Goal: Task Accomplishment & Management: Use online tool/utility

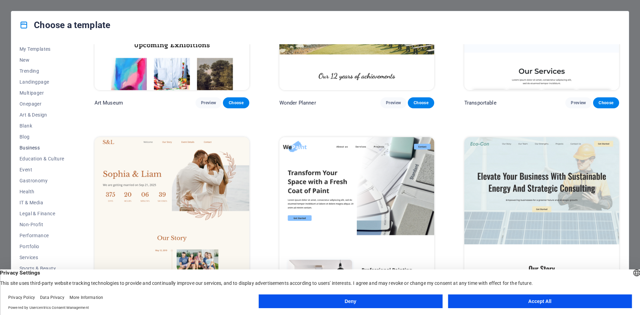
scroll to position [23, 0]
click at [43, 228] on button "Performance" at bounding box center [42, 224] width 45 height 11
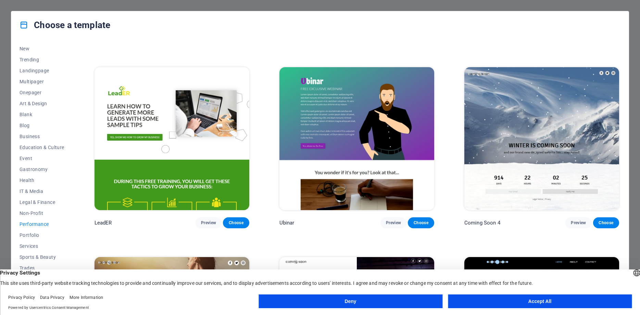
scroll to position [860, 0]
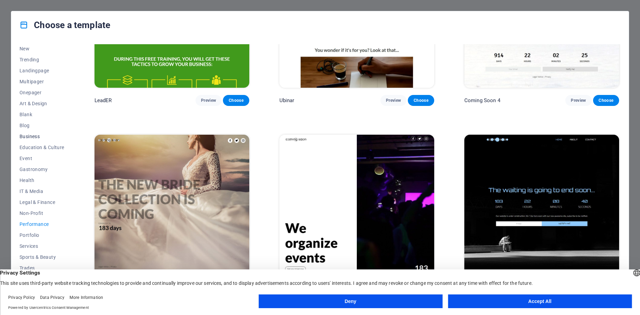
click at [30, 139] on button "Business" at bounding box center [42, 136] width 45 height 11
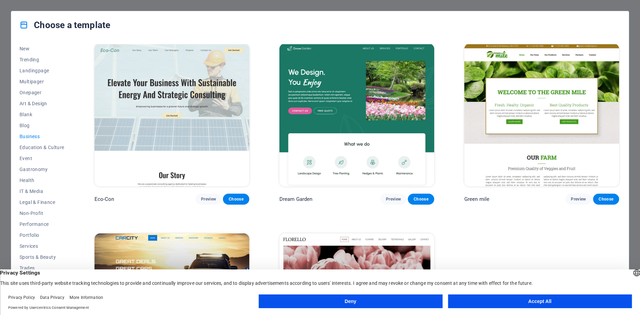
scroll to position [0, 0]
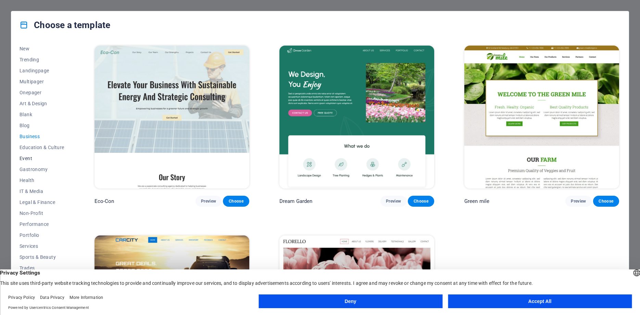
click at [26, 158] on span "Event" at bounding box center [42, 158] width 45 height 5
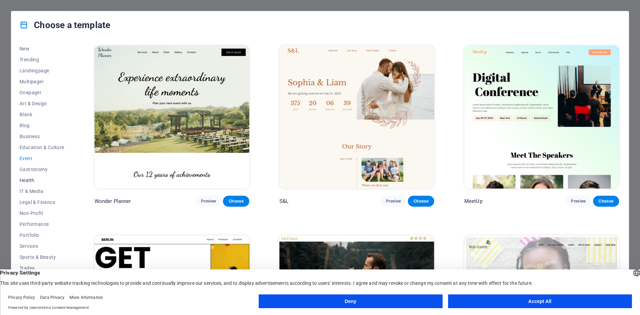
click at [28, 180] on span "Health" at bounding box center [42, 179] width 45 height 5
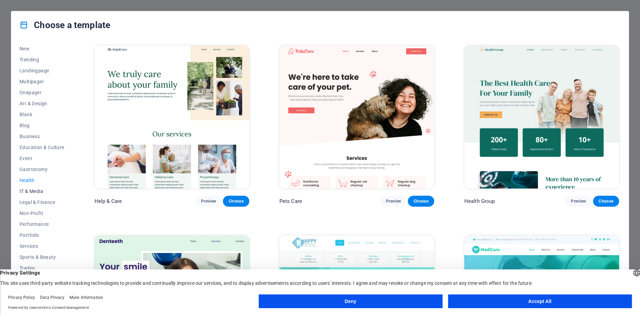
click at [31, 194] on span "IT & Media" at bounding box center [42, 190] width 45 height 5
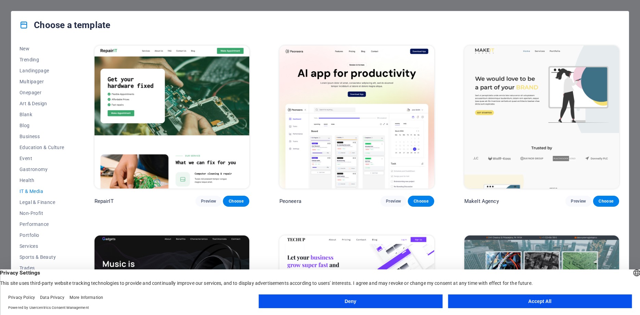
click at [524, 300] on button "Accept All" at bounding box center [540, 301] width 184 height 14
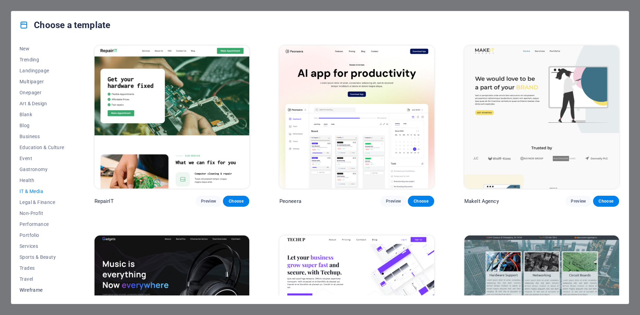
click at [36, 289] on span "Wireframe" at bounding box center [42, 289] width 45 height 5
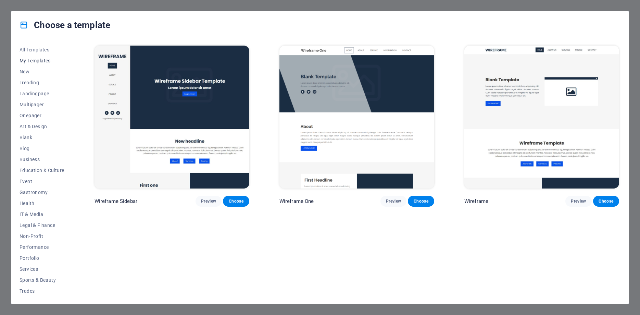
click at [34, 61] on span "My Templates" at bounding box center [42, 60] width 45 height 5
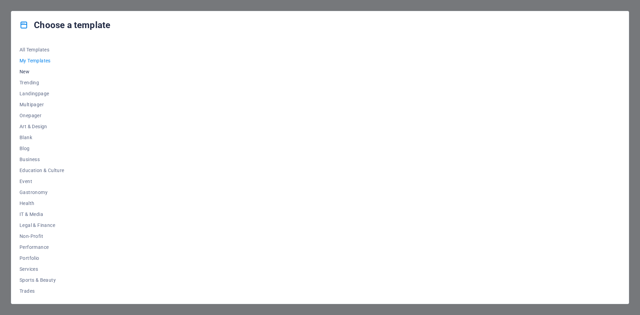
click at [25, 73] on span "New" at bounding box center [42, 71] width 45 height 5
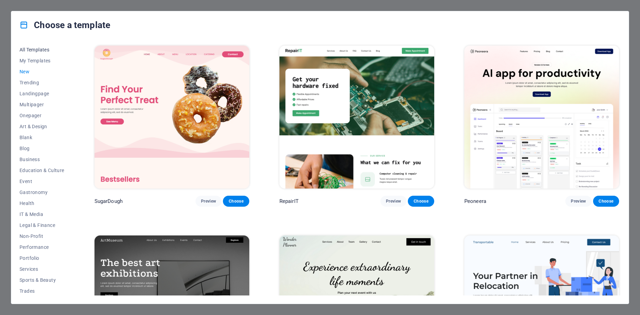
click at [28, 49] on span "All Templates" at bounding box center [42, 49] width 45 height 5
click at [26, 73] on span "New" at bounding box center [42, 71] width 45 height 5
click at [573, 12] on div "Choose a template" at bounding box center [320, 24] width 618 height 27
